Goal: Task Accomplishment & Management: Complete application form

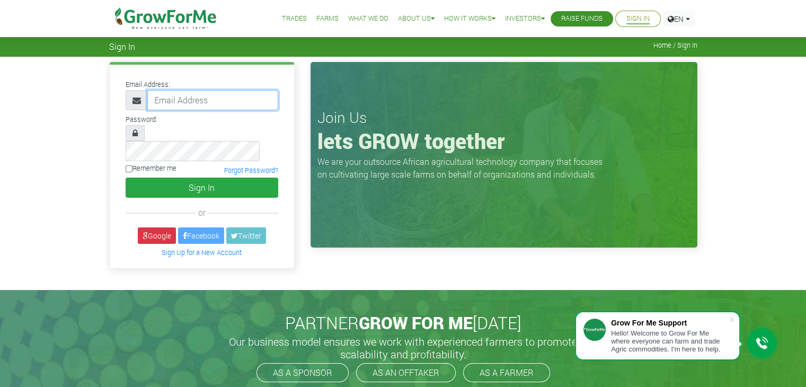
type input "[PERSON_NAME][EMAIL_ADDRESS][DOMAIN_NAME]"
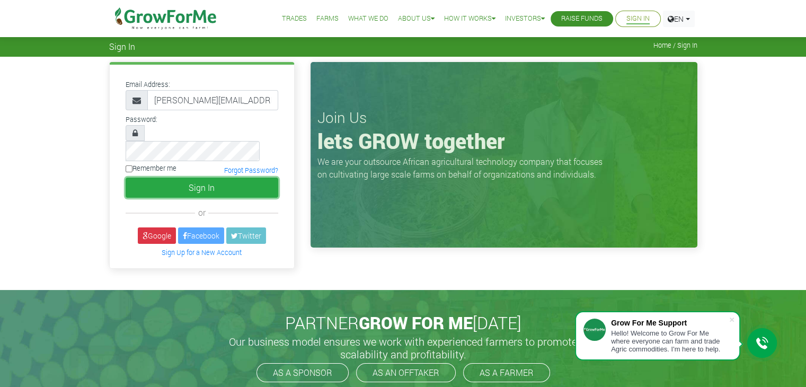
click at [216, 178] on button "Sign In" at bounding box center [202, 188] width 153 height 20
